Goal: Task Accomplishment & Management: Complete application form

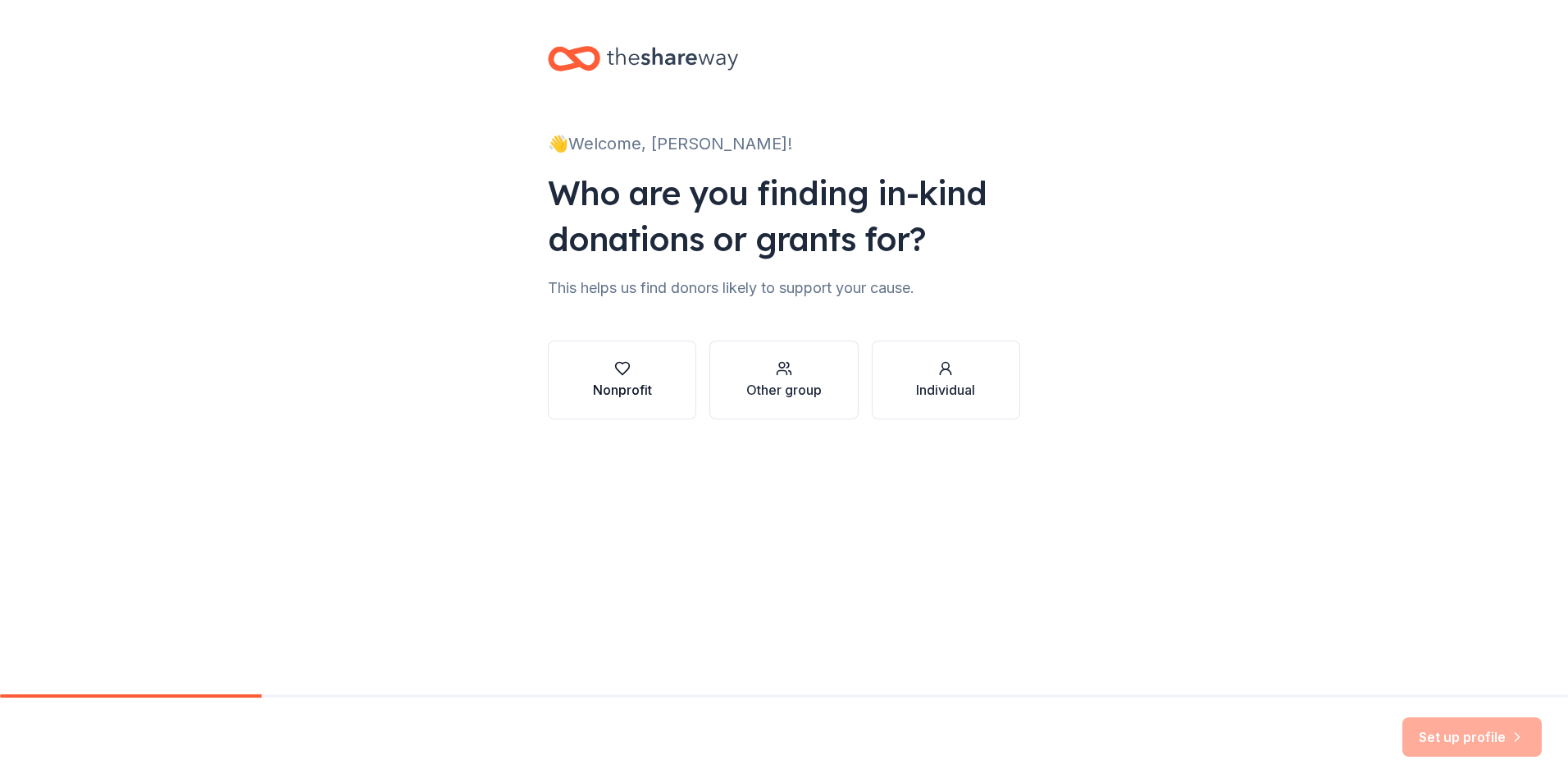
click at [602, 386] on div "Nonprofit" at bounding box center [623, 390] width 59 height 20
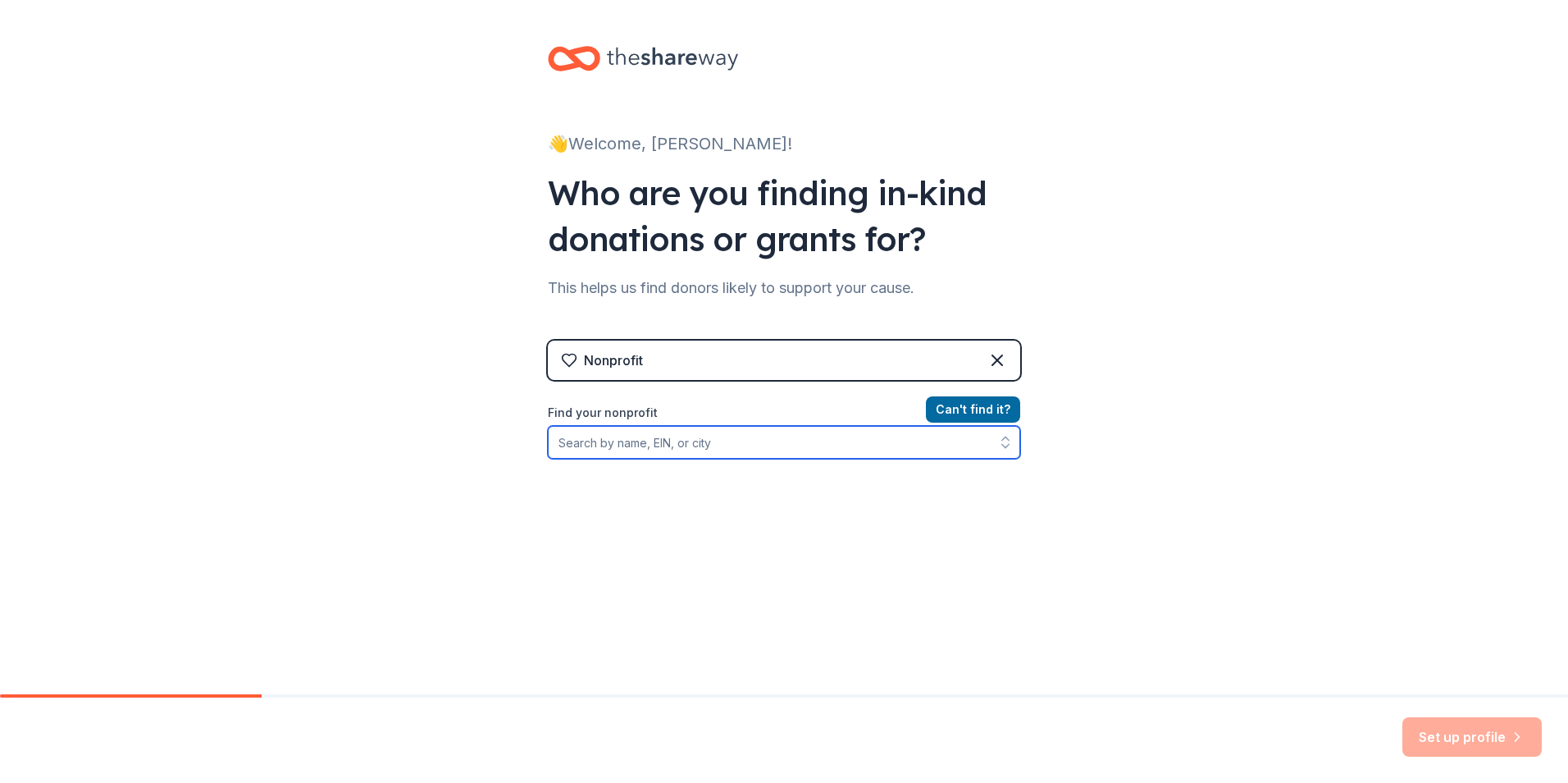
click at [637, 445] on input "Find your nonprofit" at bounding box center [784, 442] width 472 height 33
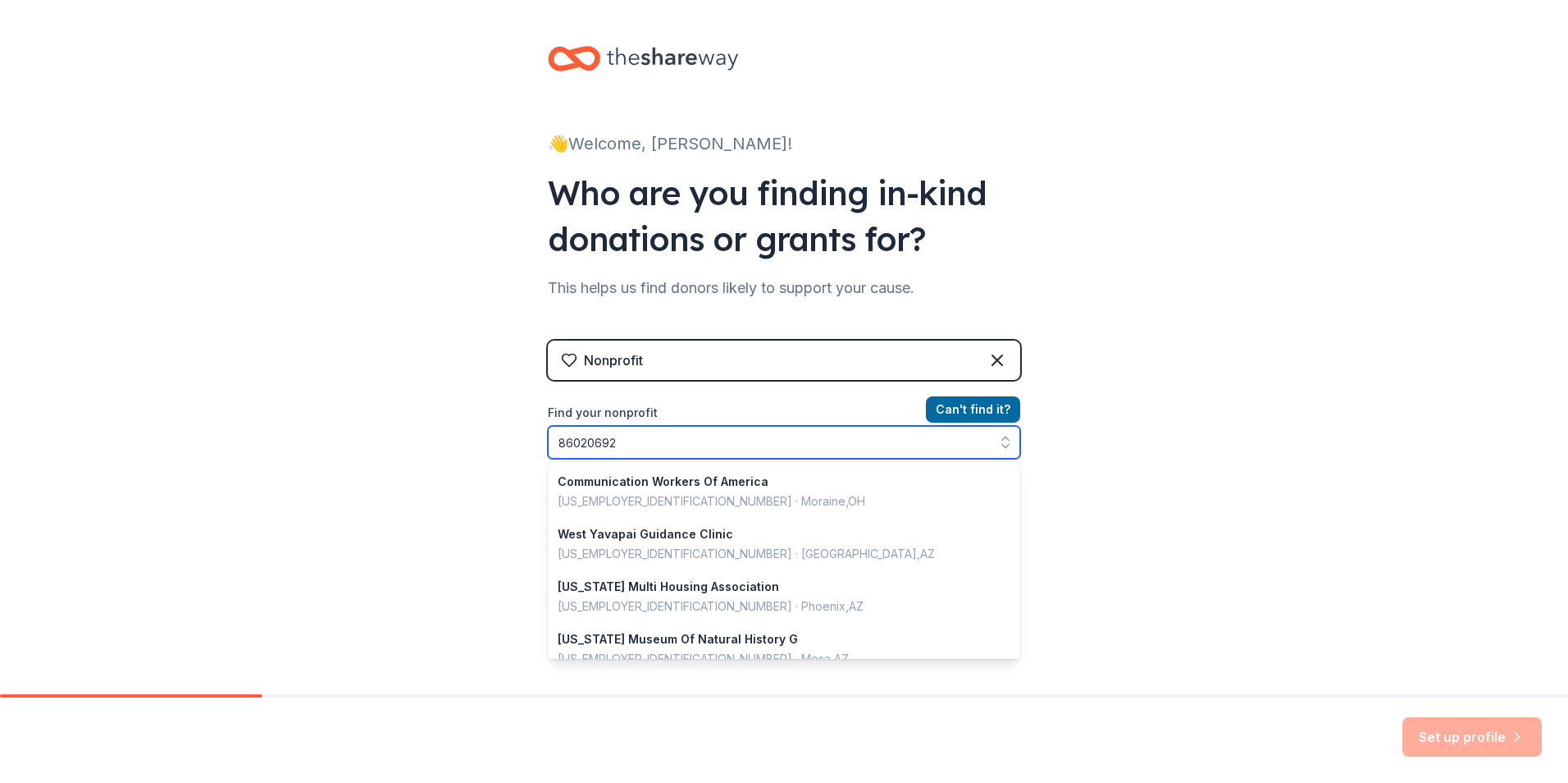
type input "860206928"
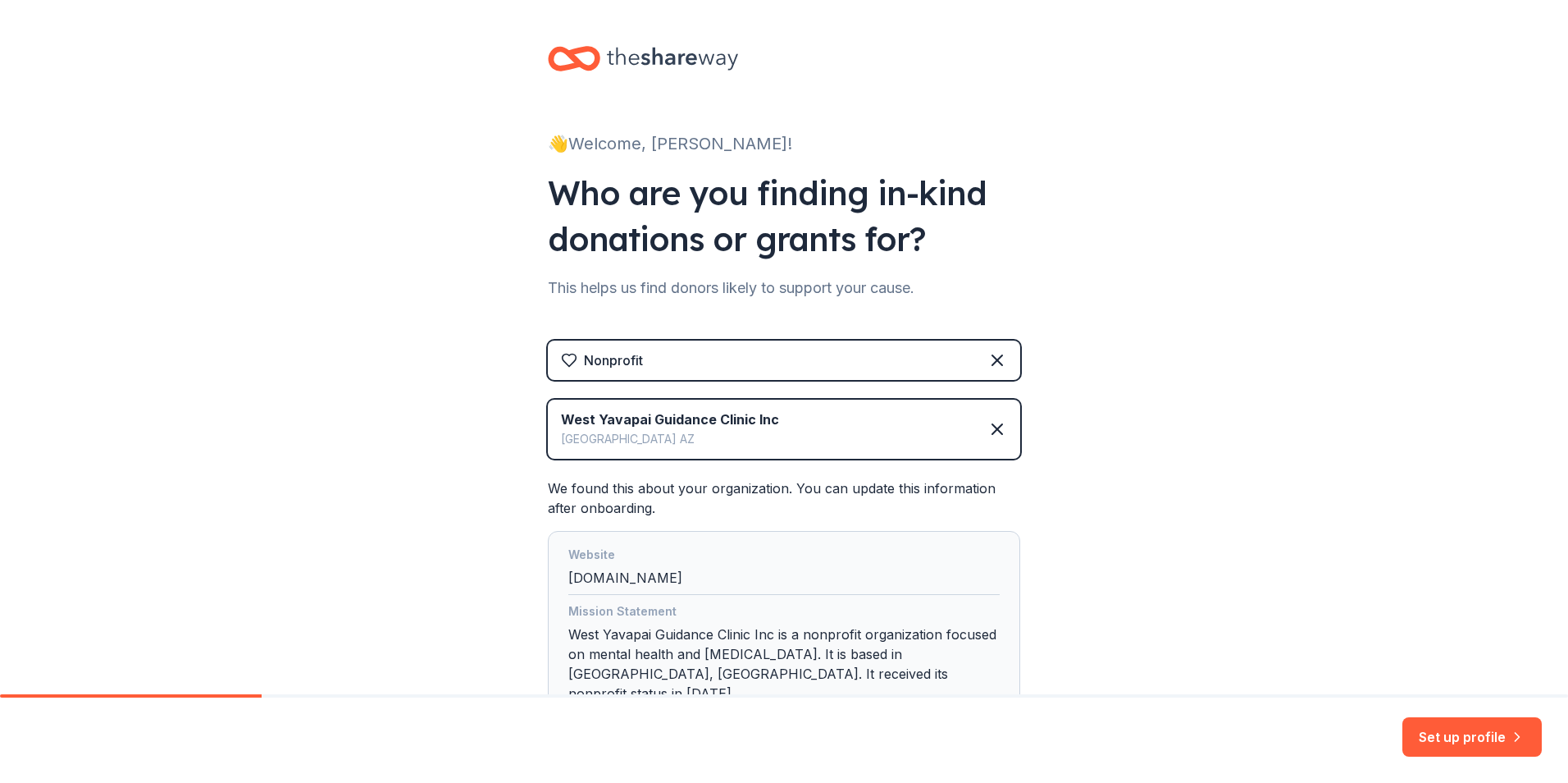
scroll to position [82, 0]
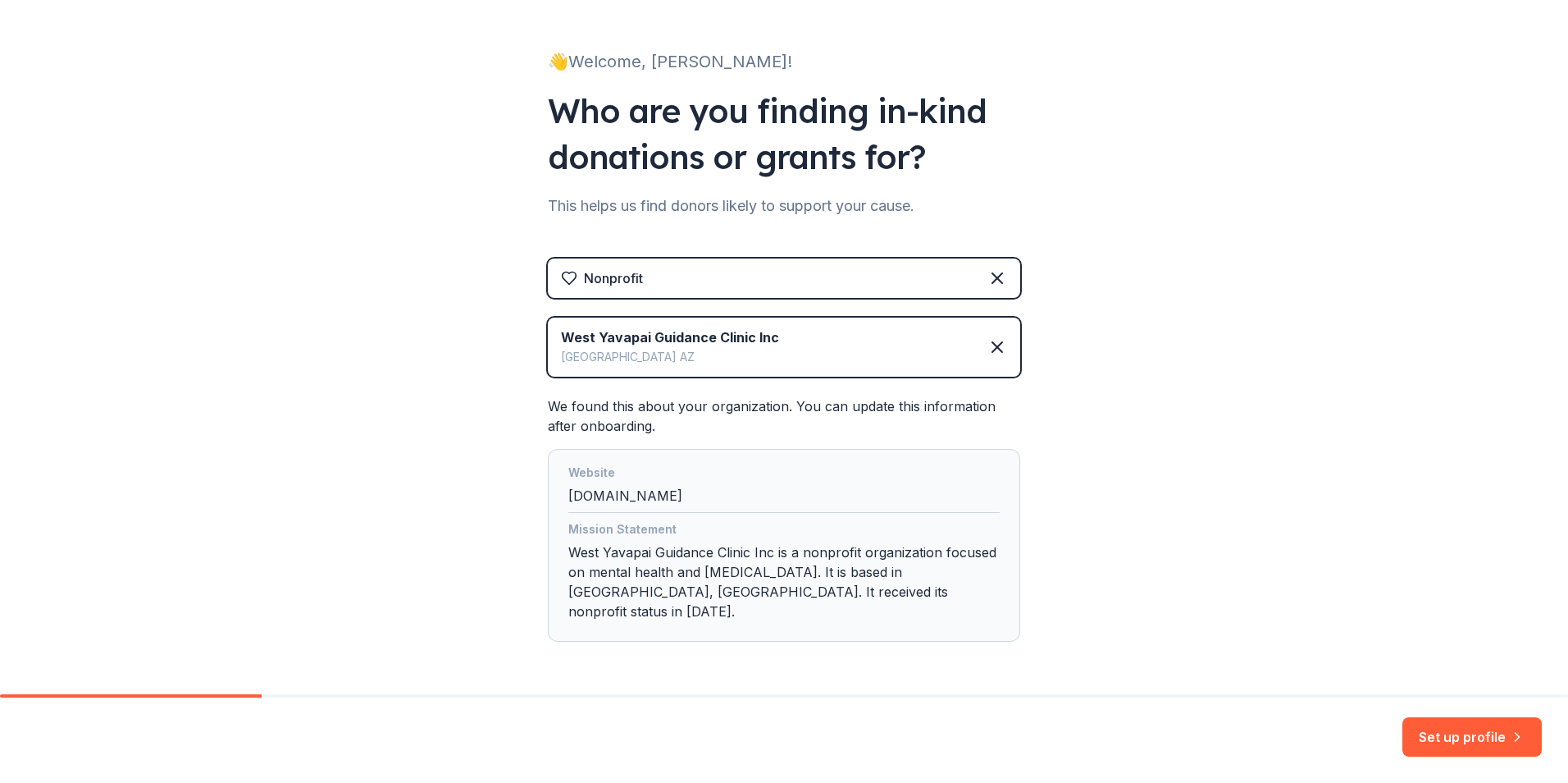
click at [1454, 728] on button "Set up profile" at bounding box center [1472, 737] width 140 height 39
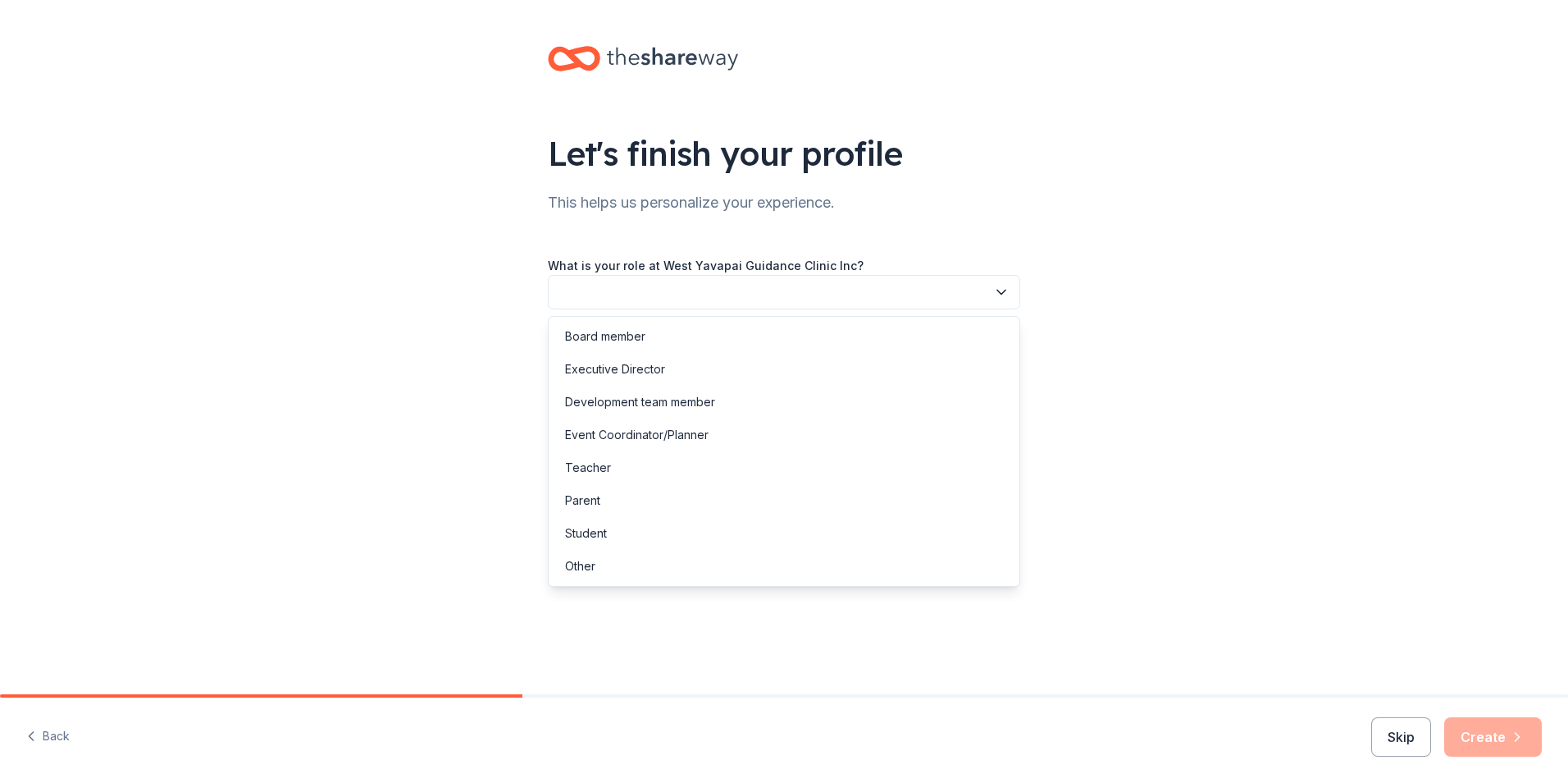
click at [997, 293] on icon "button" at bounding box center [1001, 291] width 16 height 16
click at [745, 399] on div "Development team member" at bounding box center [784, 403] width 465 height 33
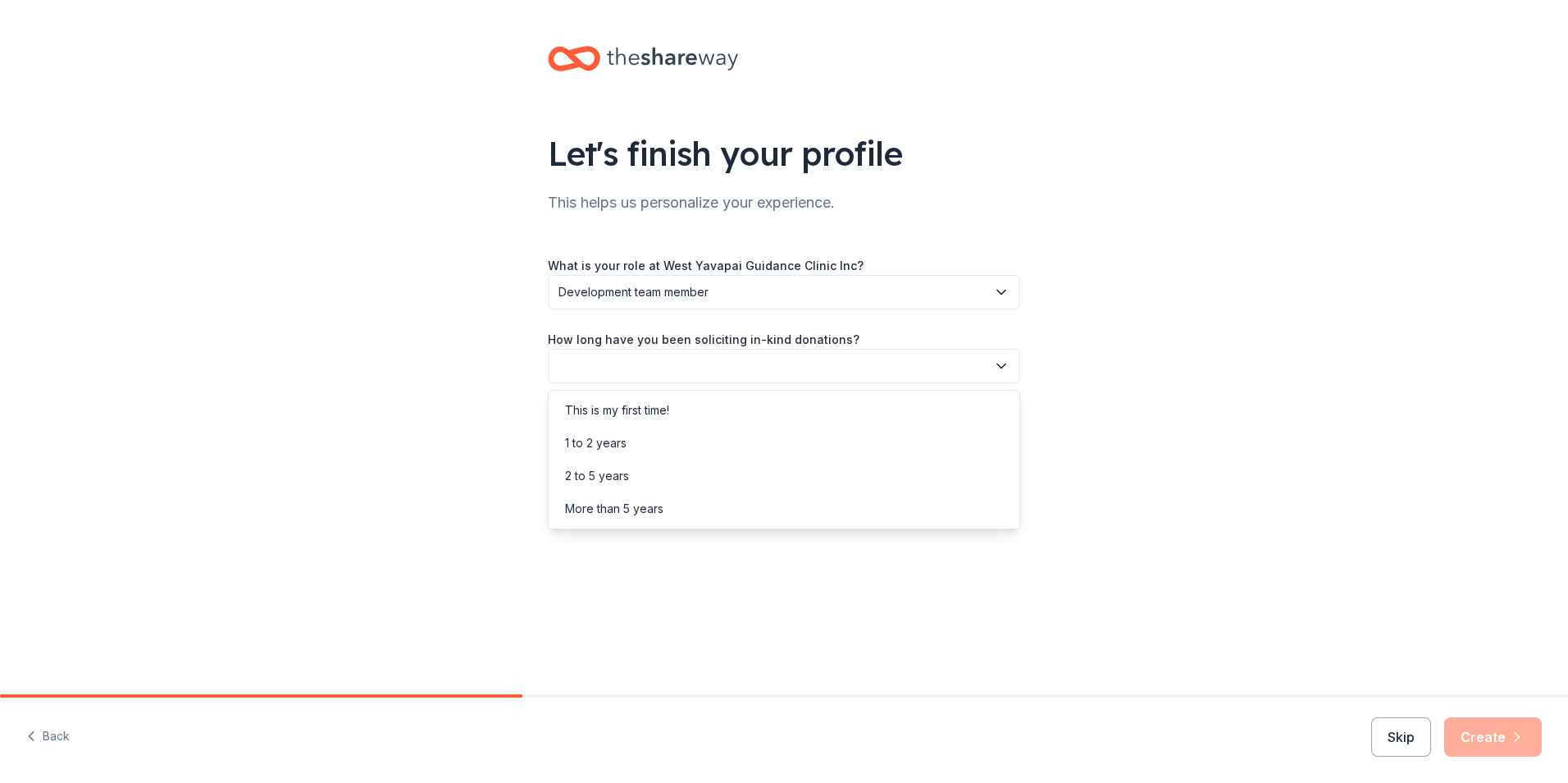
click at [762, 363] on button "button" at bounding box center [784, 366] width 472 height 35
click at [699, 506] on div "More than 5 years" at bounding box center [784, 509] width 465 height 33
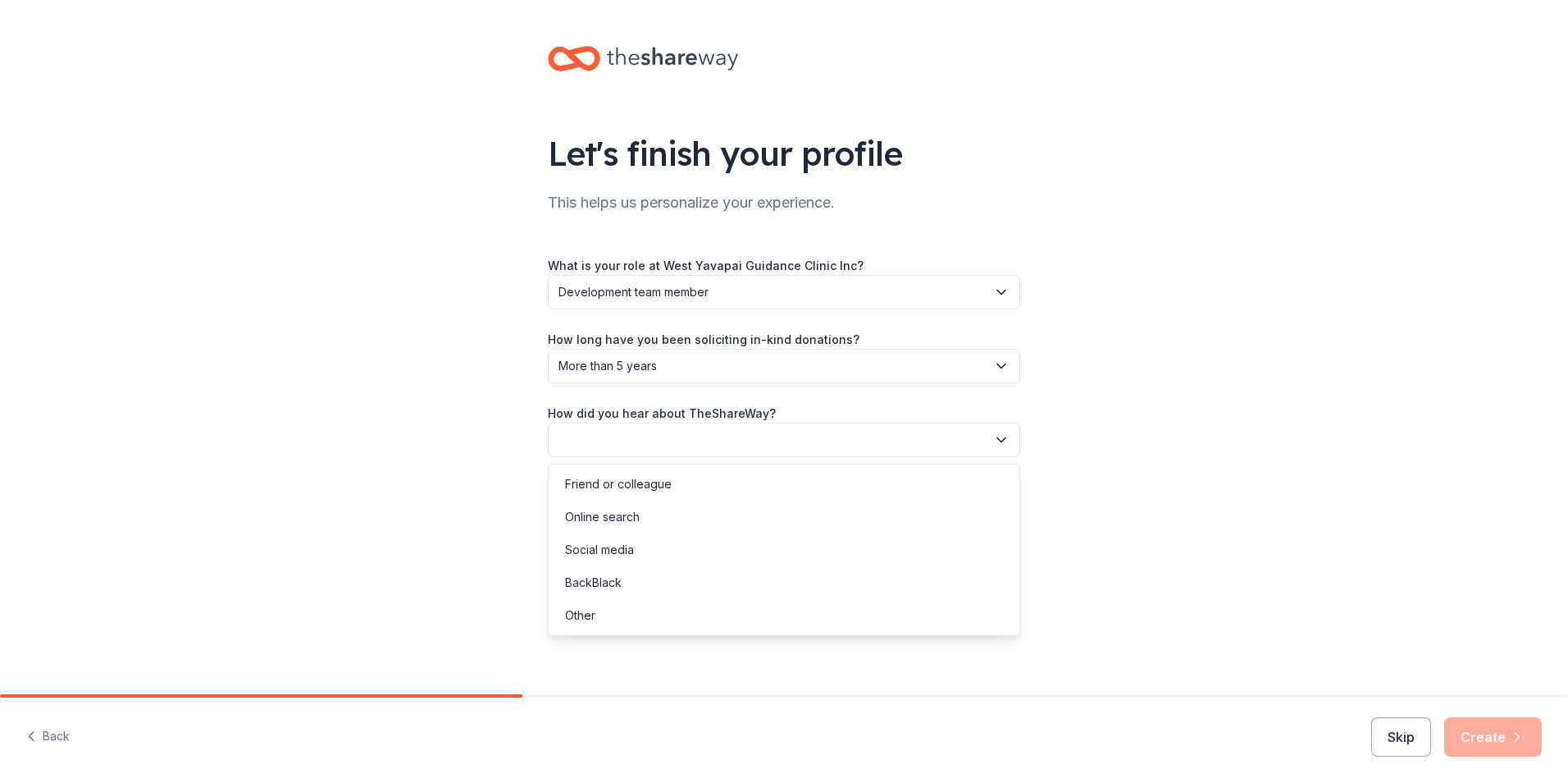
click at [723, 437] on button "button" at bounding box center [784, 440] width 472 height 35
click at [629, 613] on div "Other" at bounding box center [784, 615] width 465 height 33
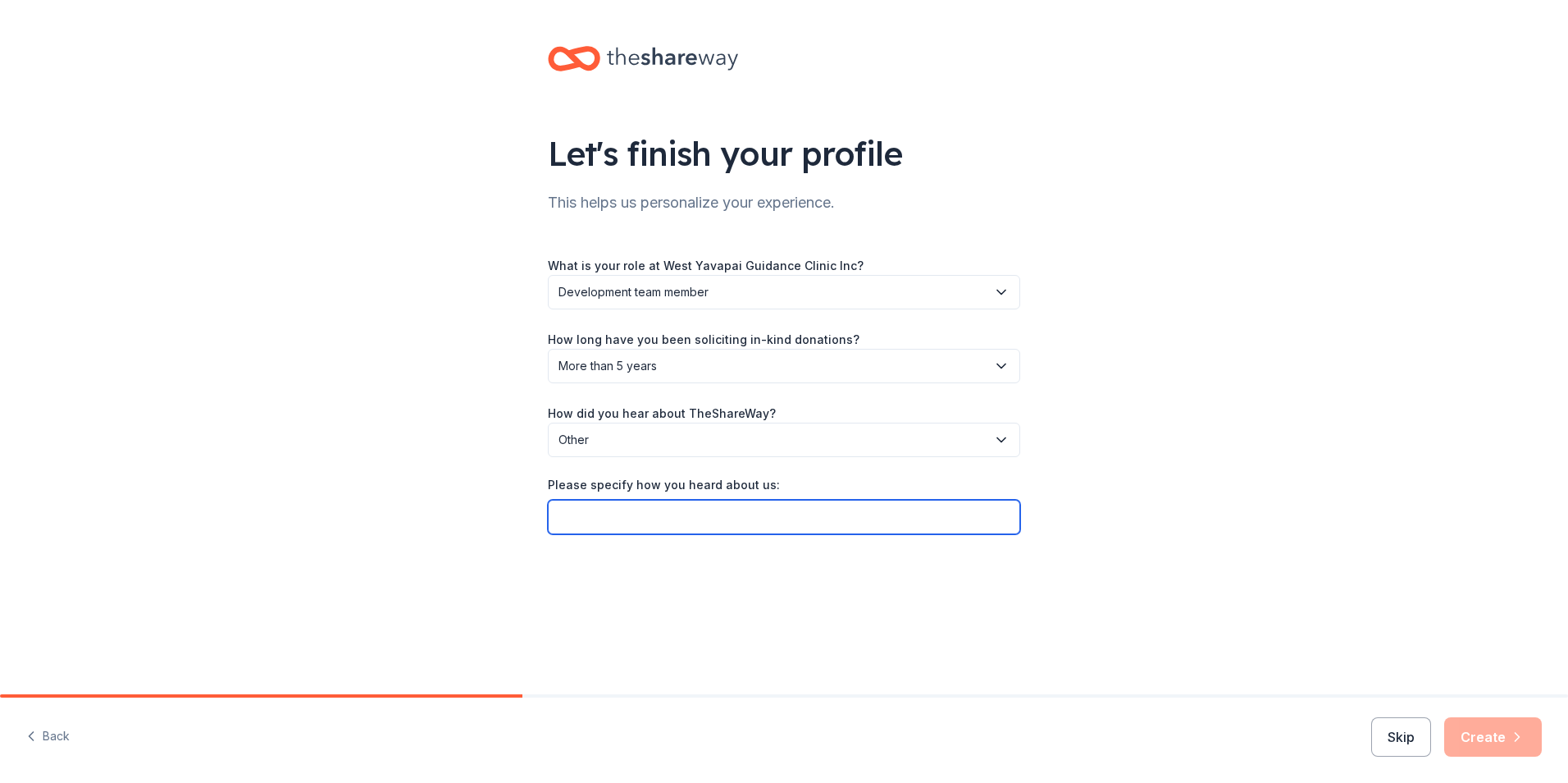
click at [969, 523] on input "Please specify how you heard about us:" at bounding box center [784, 518] width 472 height 35
type input "Online"
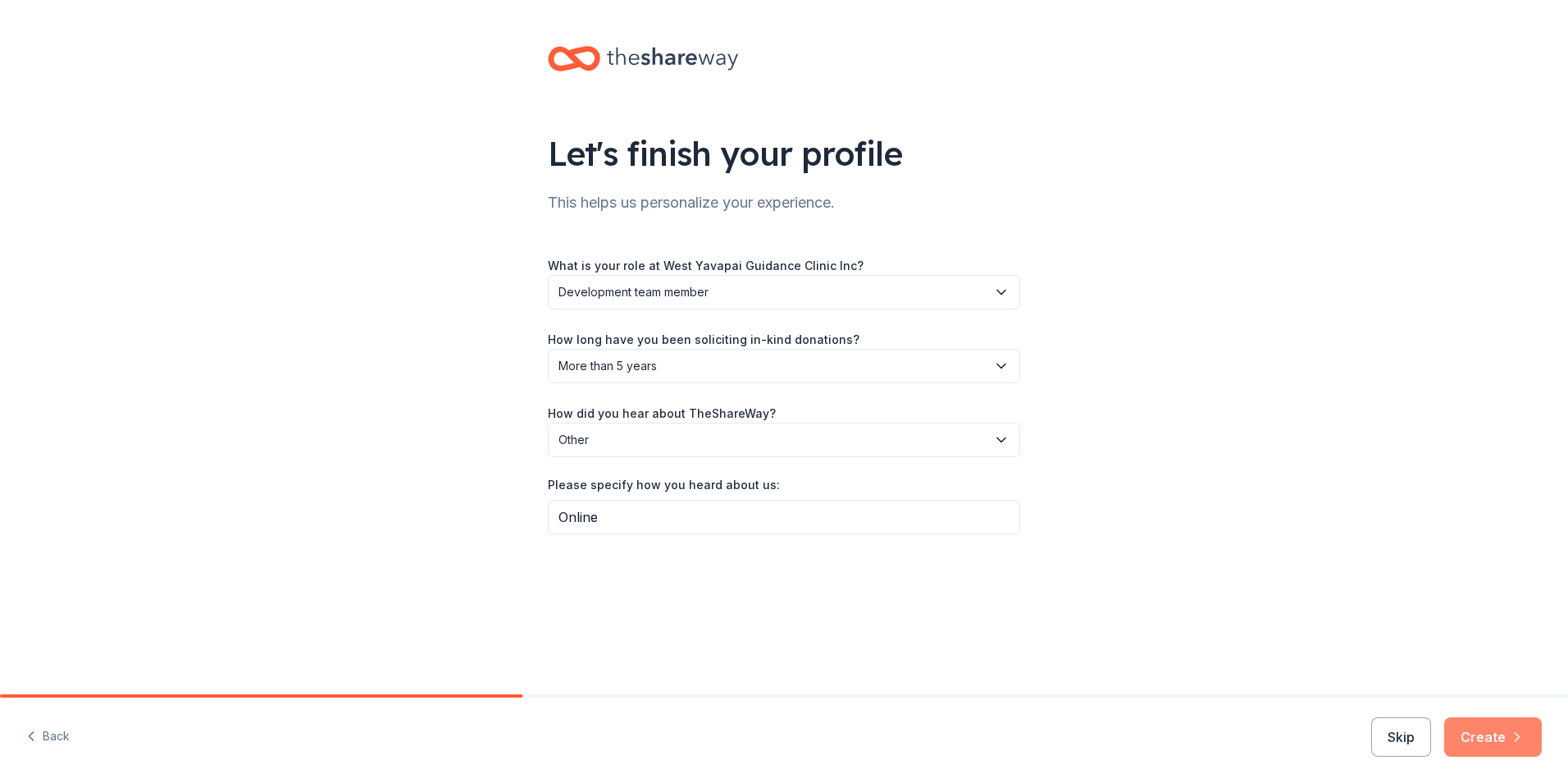
click at [1517, 733] on icon "button" at bounding box center [1517, 736] width 16 height 16
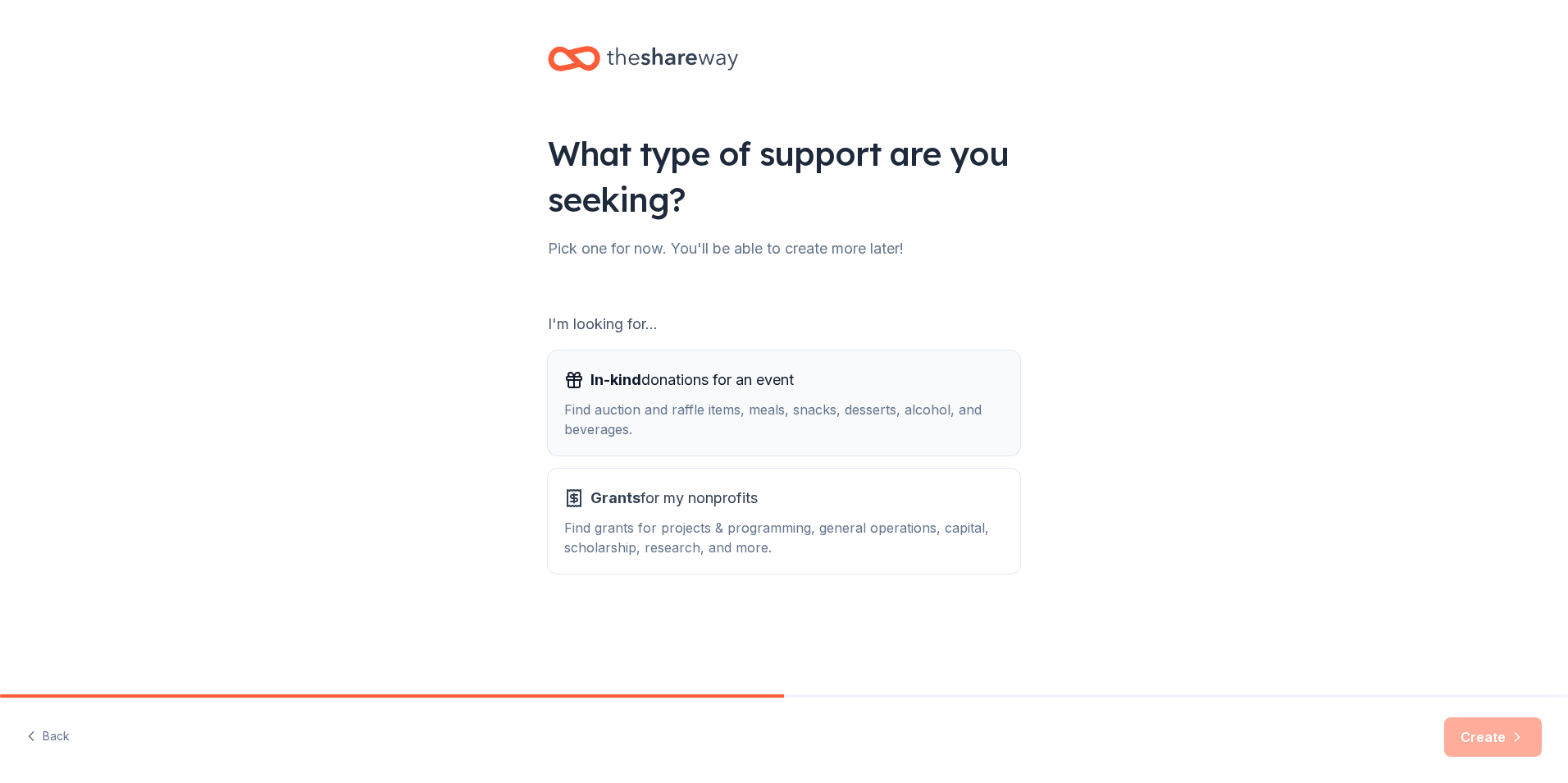
click at [749, 414] on div "Find auction and raffle items, meals, snacks, desserts, alcohol, and beverages." at bounding box center [784, 419] width 440 height 39
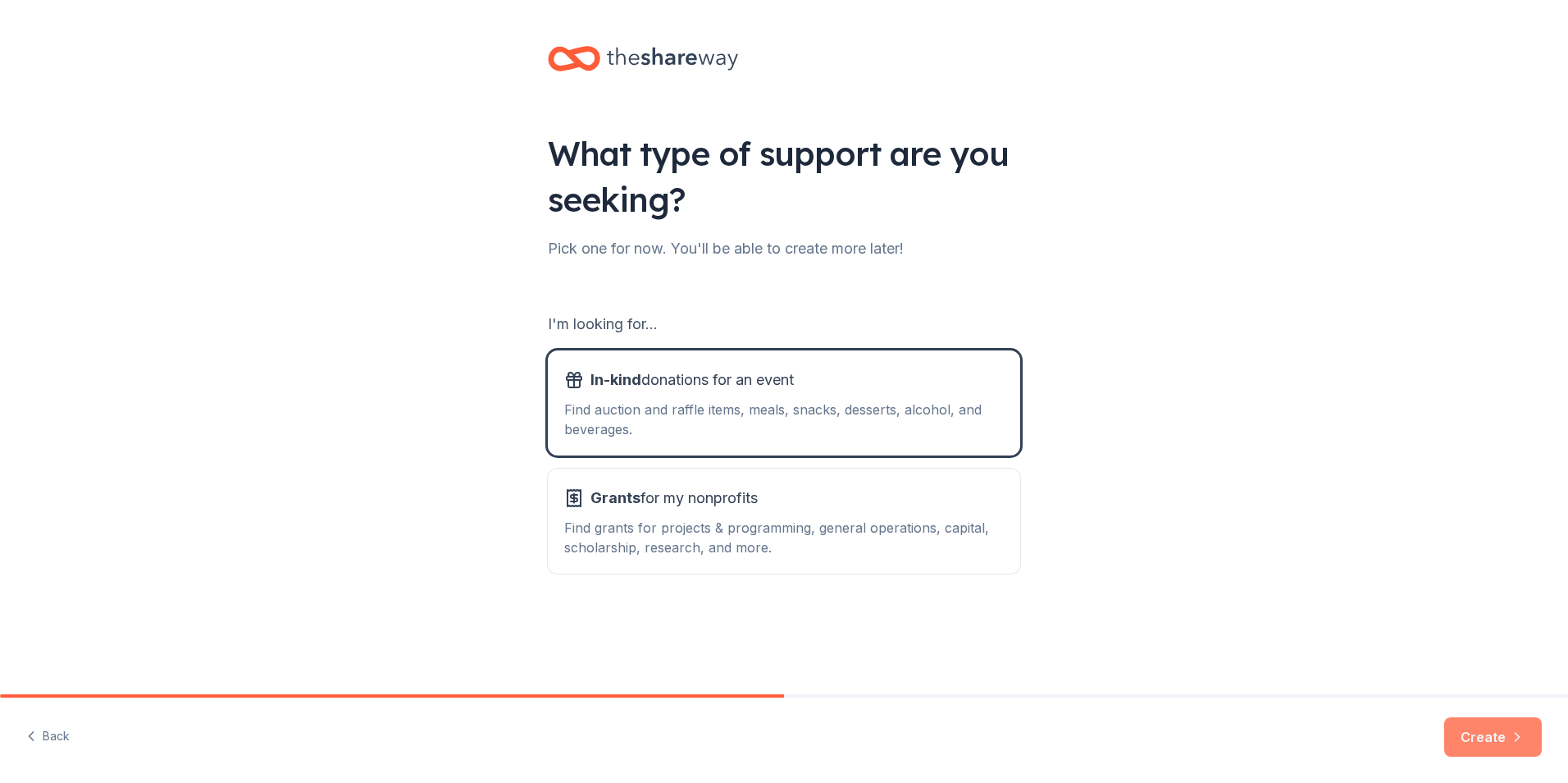
click at [1494, 727] on button "Create" at bounding box center [1493, 737] width 98 height 39
